Goal: Transaction & Acquisition: Purchase product/service

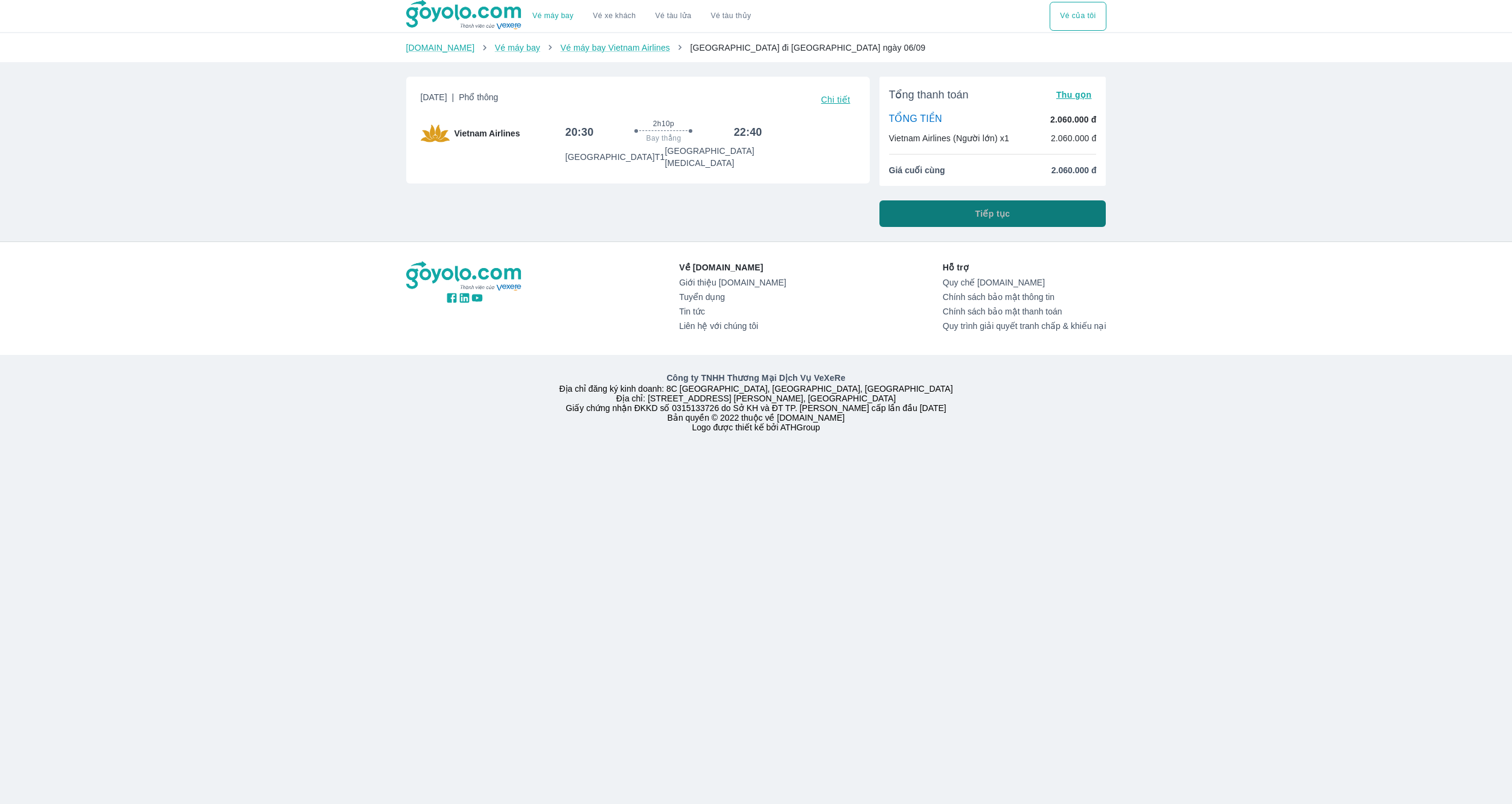
click at [961, 217] on button "Tiếp tục" at bounding box center [993, 213] width 227 height 26
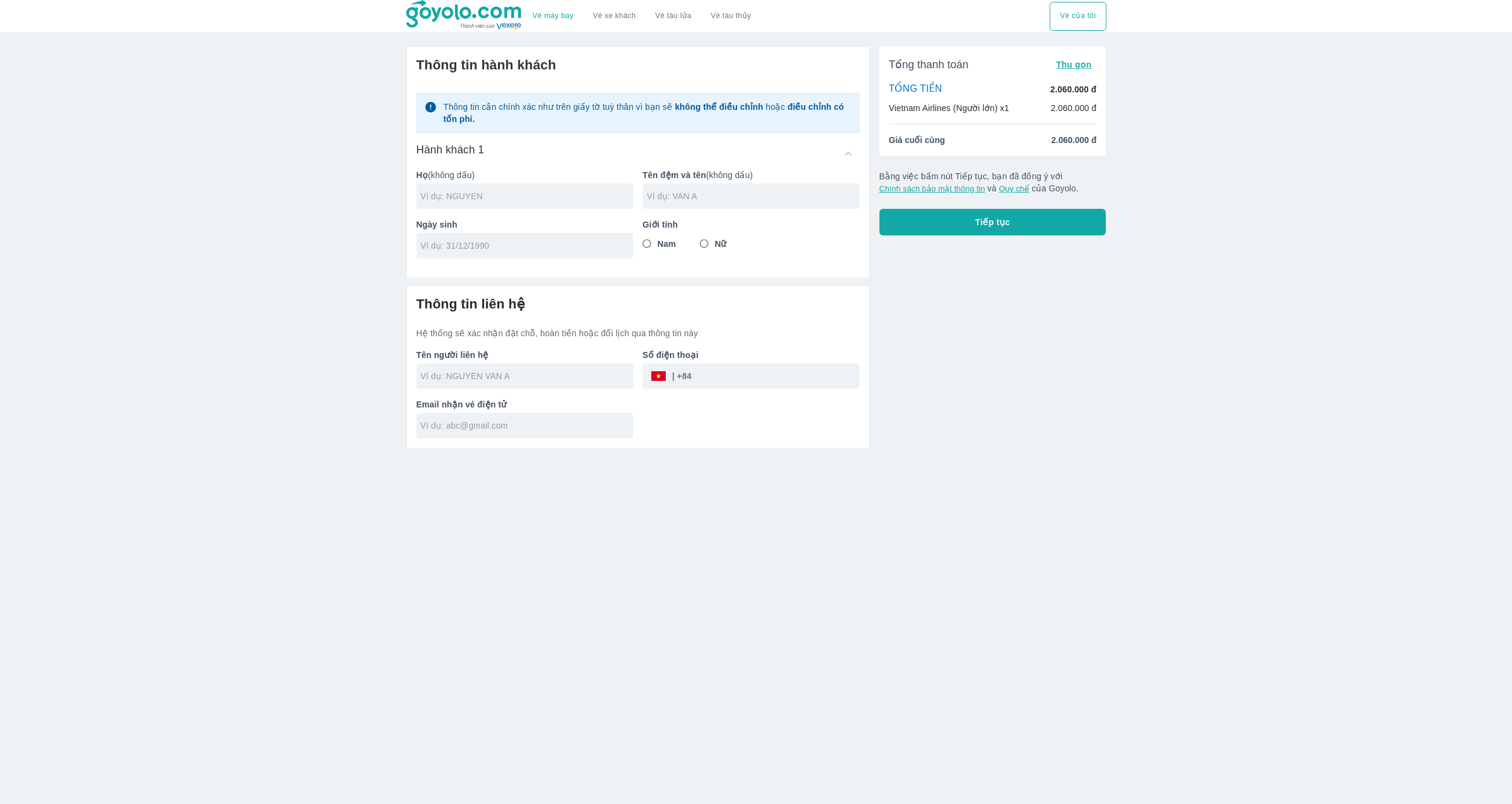
click at [489, 193] on input "text" at bounding box center [527, 196] width 213 height 12
type input "TRAN"
click at [691, 200] on input "text" at bounding box center [753, 196] width 213 height 12
type input "NGOC DANG KHOA"
click at [584, 243] on input "tel" at bounding box center [521, 245] width 200 height 12
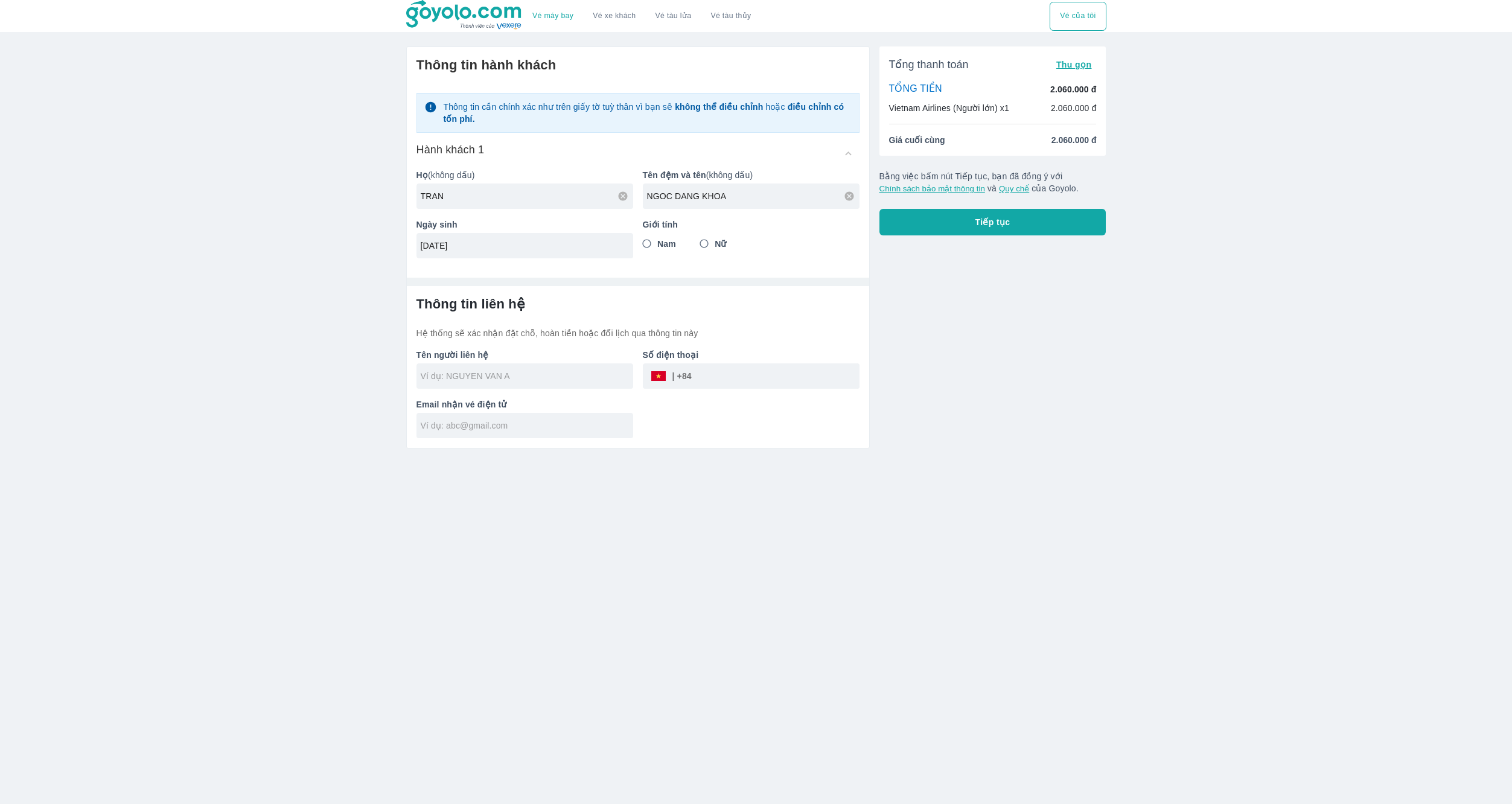
type input "[DATE]"
click at [646, 245] on input "Nam" at bounding box center [647, 244] width 22 height 22
radio input "true"
click at [569, 377] on input "text" at bounding box center [527, 376] width 213 height 12
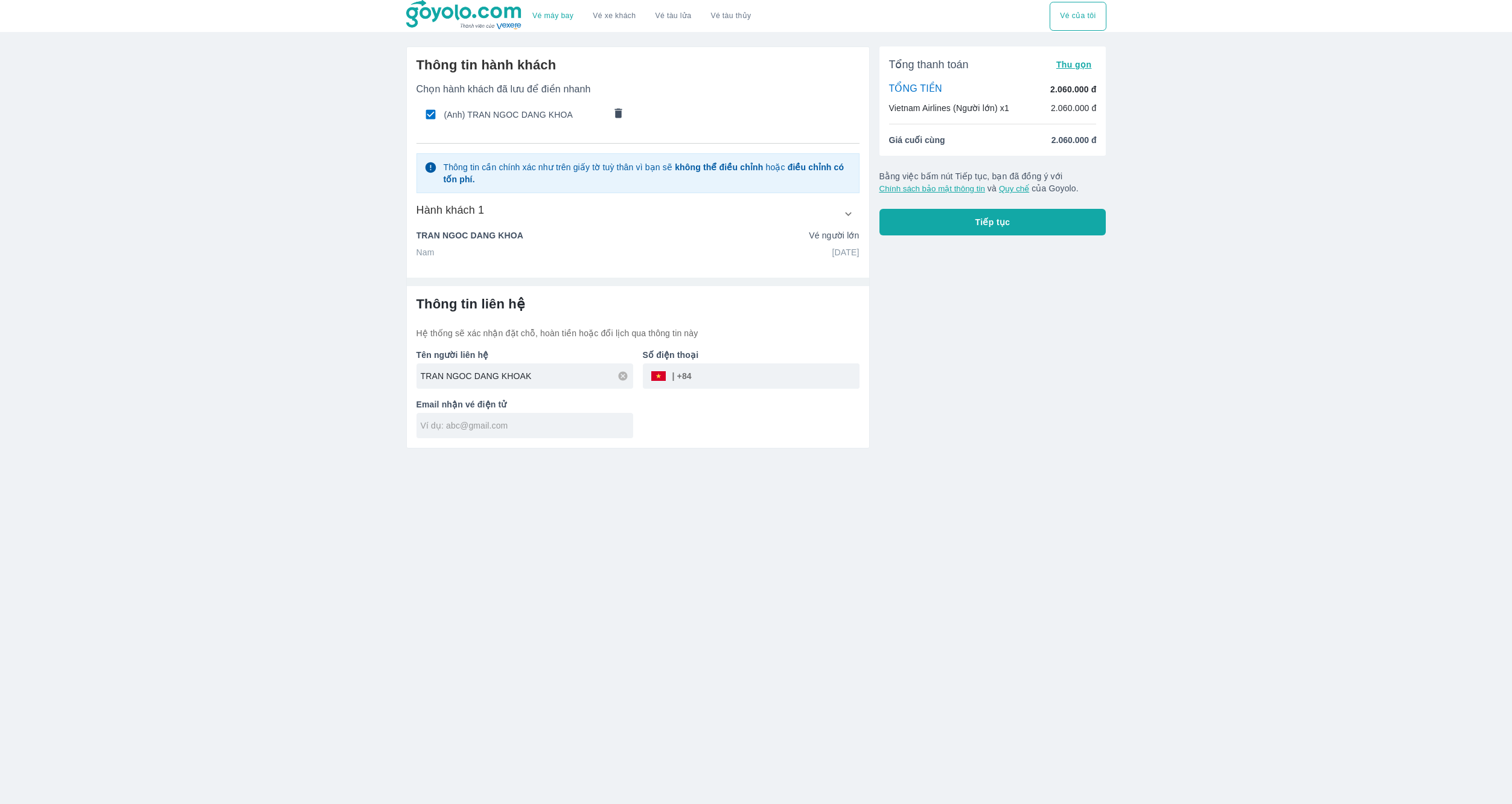
type input "TRAN NGOC DANG KHOA"
click at [705, 382] on input "tel" at bounding box center [775, 377] width 168 height 29
type input "0708909860"
click at [527, 432] on input "text" at bounding box center [527, 425] width 213 height 12
type input "[EMAIL_ADDRESS][DOMAIN_NAME]"
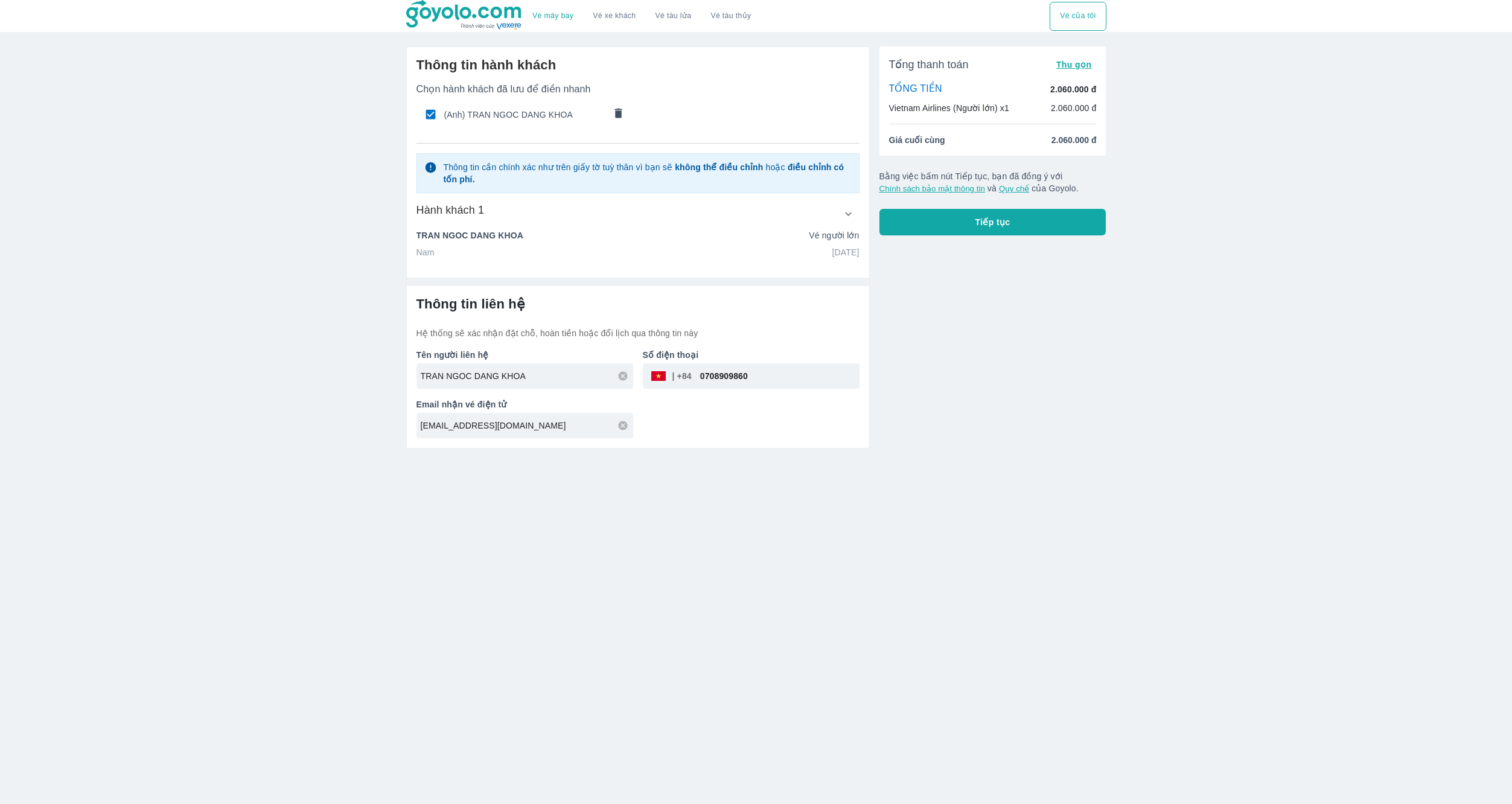
click at [982, 229] on button "Tiếp tục" at bounding box center [993, 222] width 227 height 26
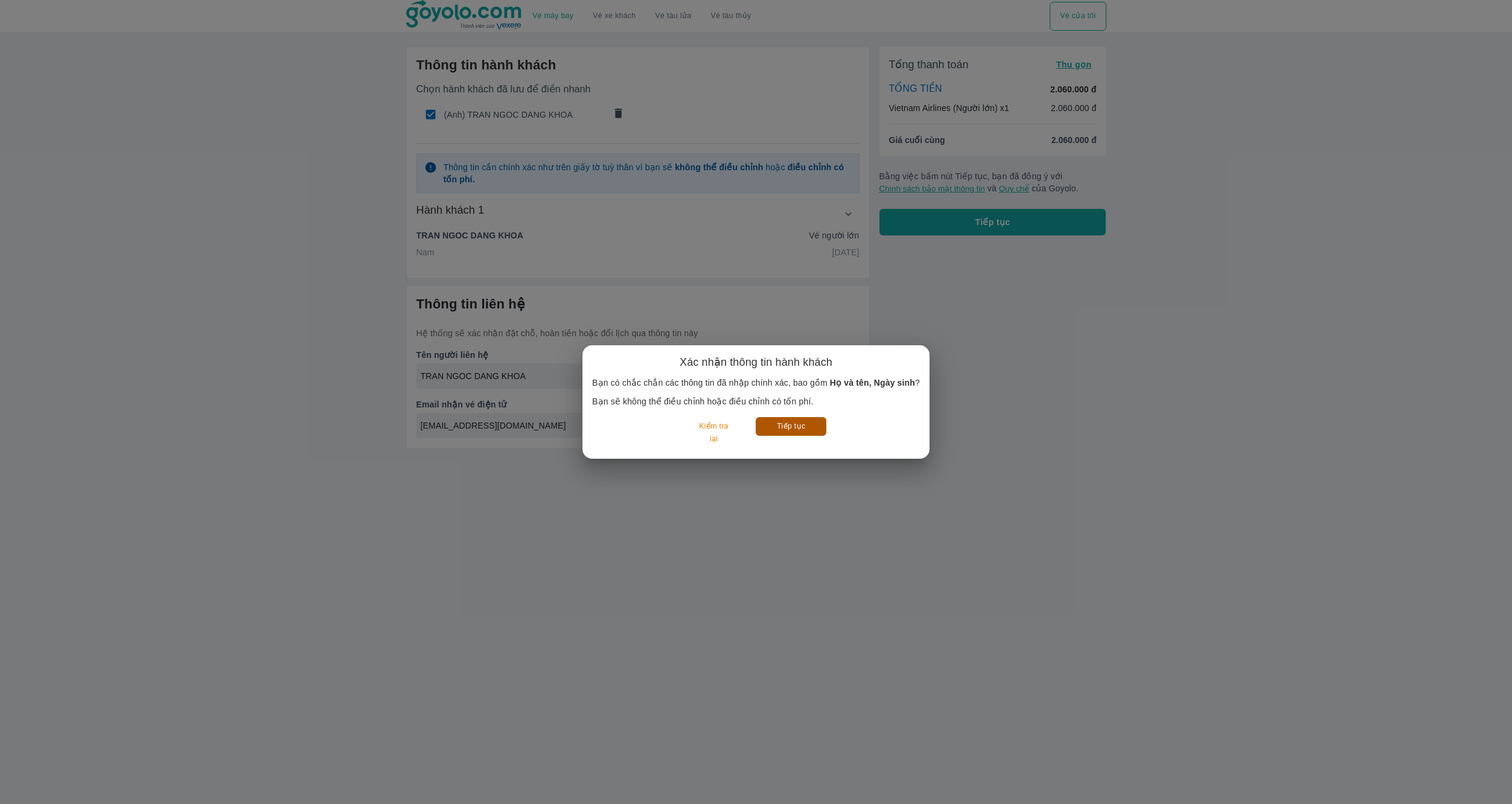
click at [799, 422] on button "Tiếp tục" at bounding box center [791, 427] width 71 height 19
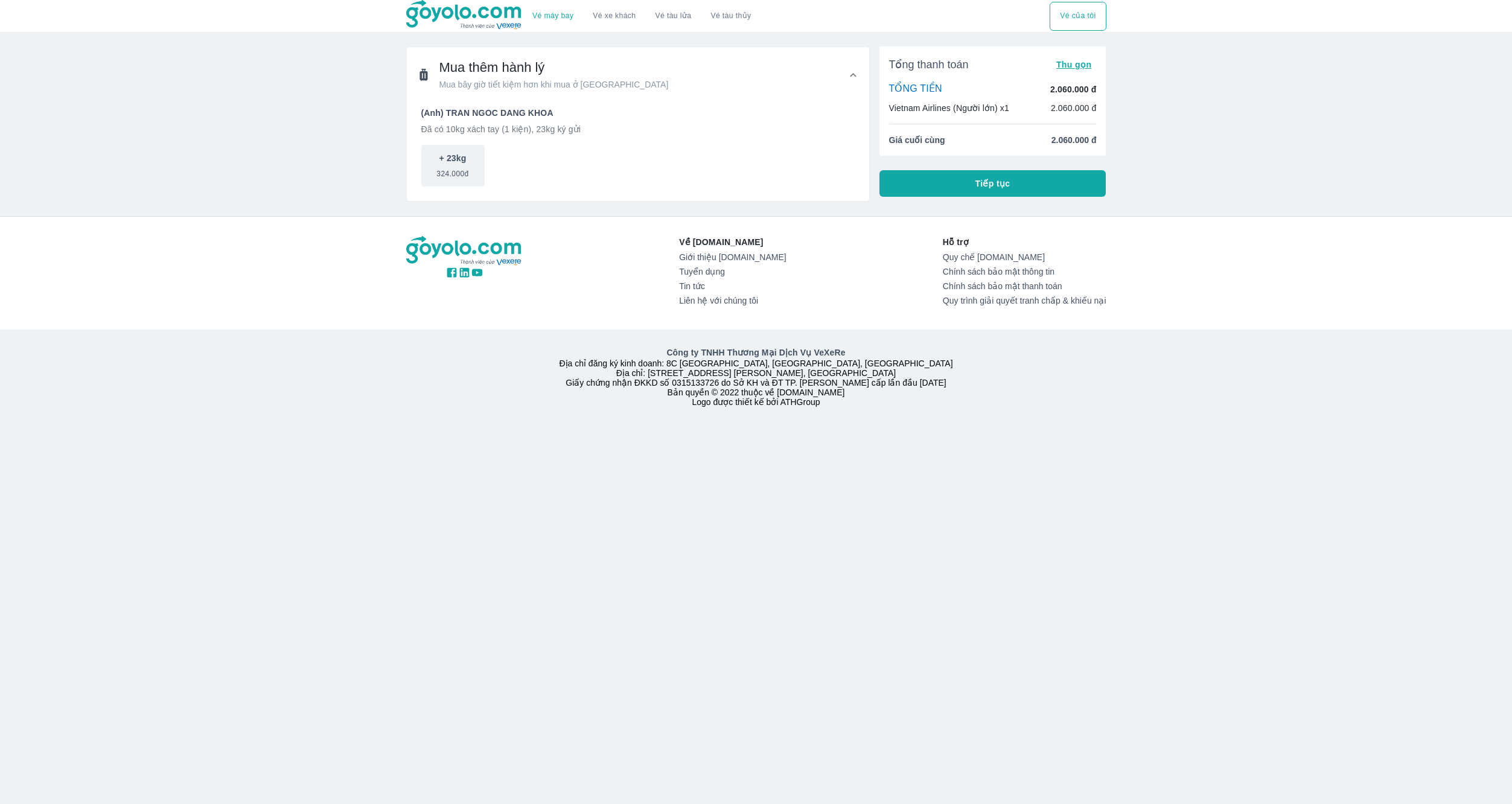
click at [1024, 179] on button "Tiếp tục" at bounding box center [993, 184] width 227 height 26
